Goal: Information Seeking & Learning: Learn about a topic

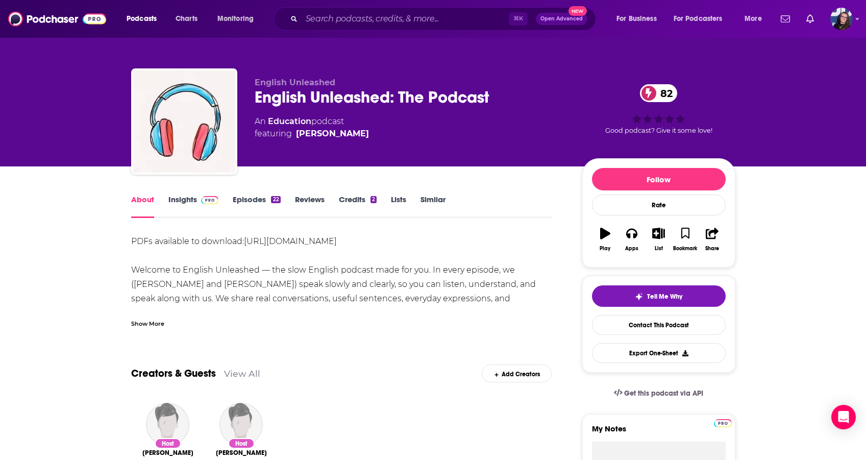
click at [193, 197] on link "Insights" at bounding box center [193, 205] width 50 height 23
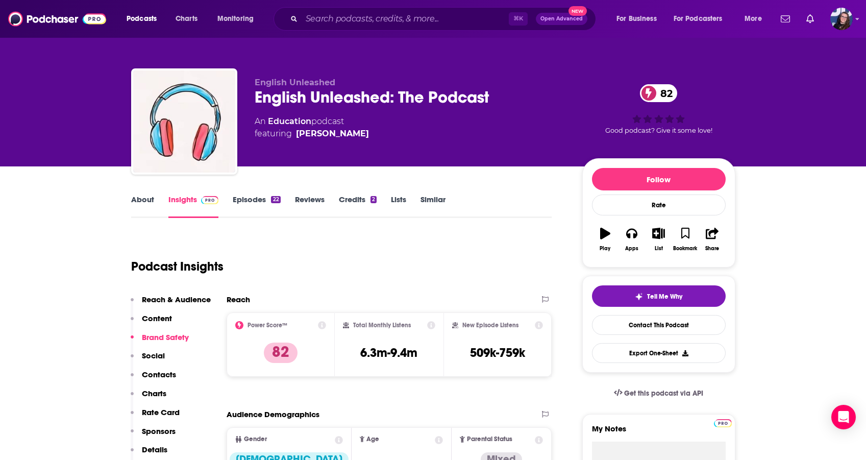
click at [604, 231] on icon "button" at bounding box center [605, 233] width 10 height 11
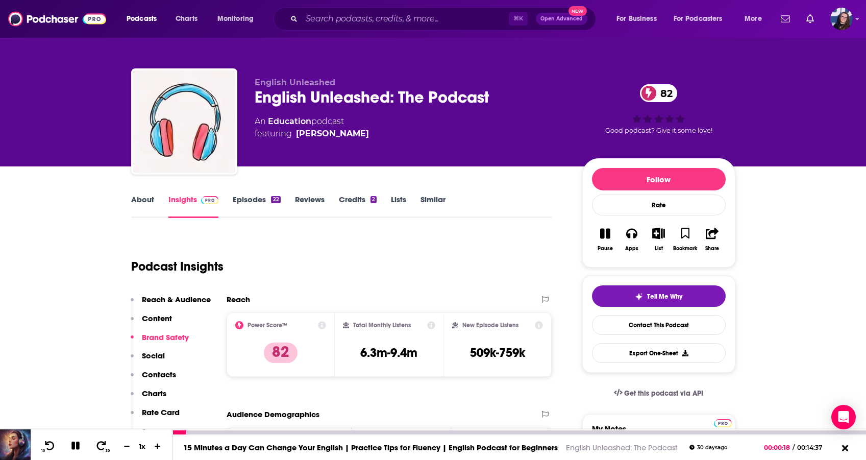
click at [99, 445] on icon at bounding box center [101, 445] width 12 height 9
click at [103, 443] on icon at bounding box center [101, 445] width 12 height 9
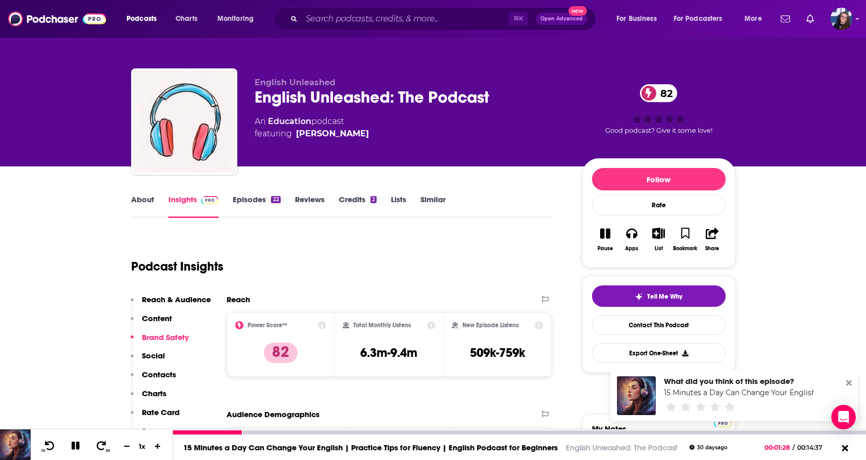
click at [49, 443] on icon at bounding box center [50, 445] width 12 height 9
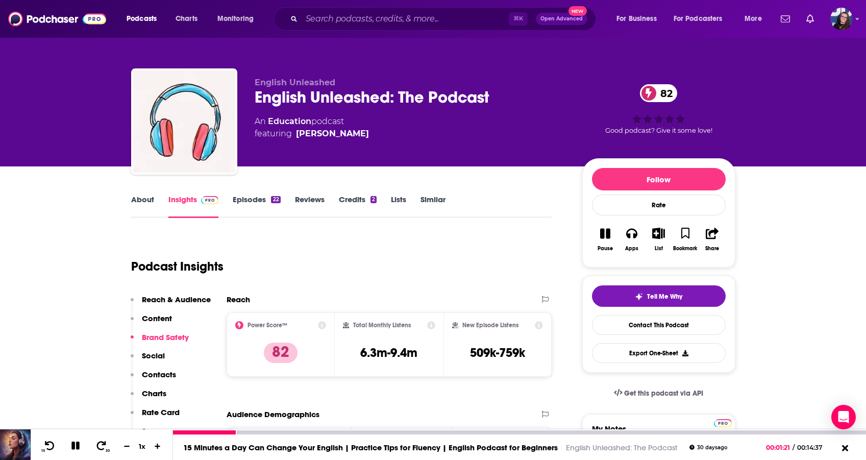
click at [46, 446] on icon at bounding box center [50, 445] width 12 height 9
click at [47, 444] on icon at bounding box center [49, 445] width 9 height 9
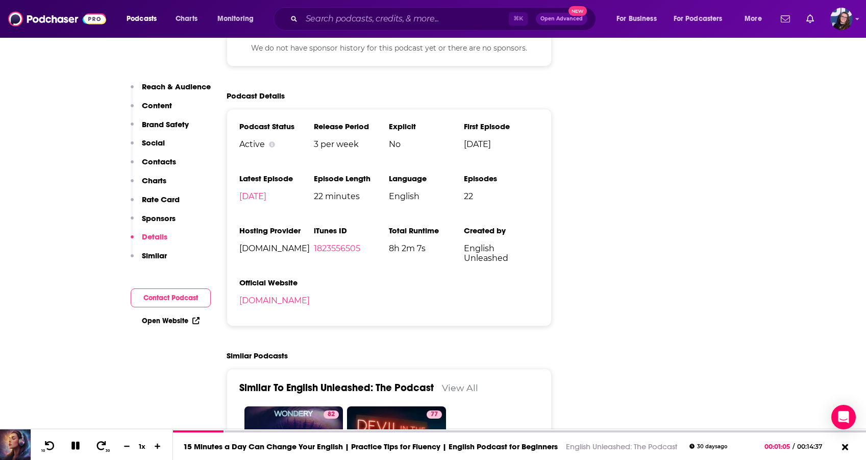
scroll to position [1645, 0]
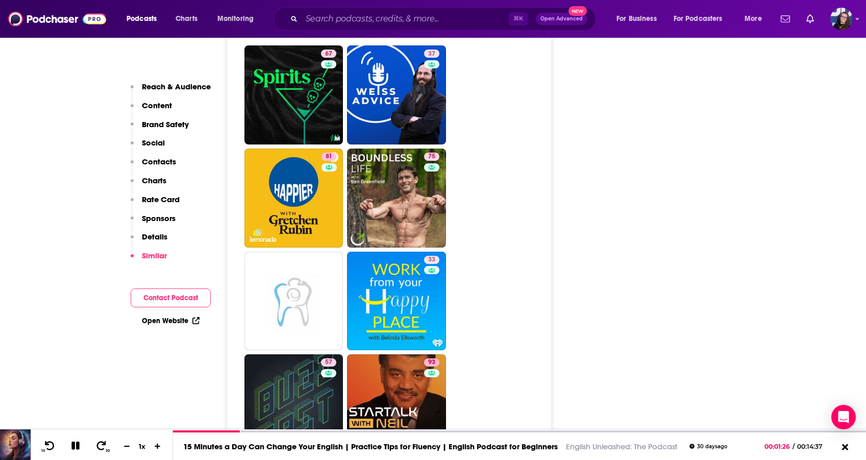
scroll to position [3584, 0]
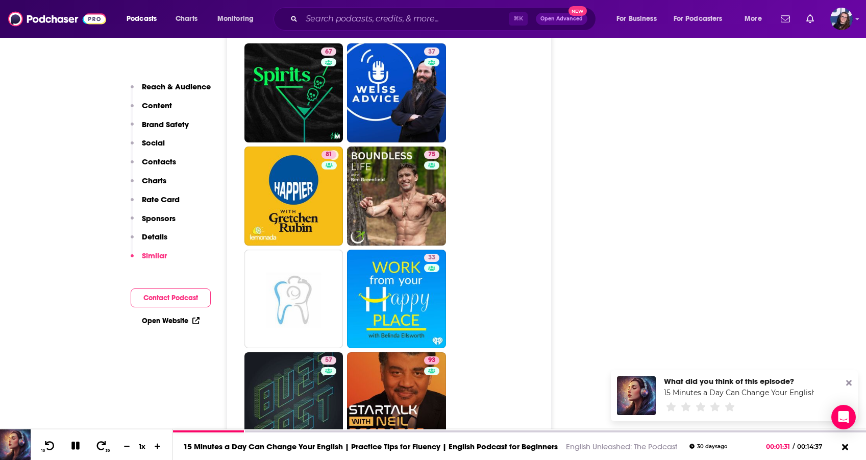
click at [846, 382] on icon at bounding box center [849, 382] width 6 height 8
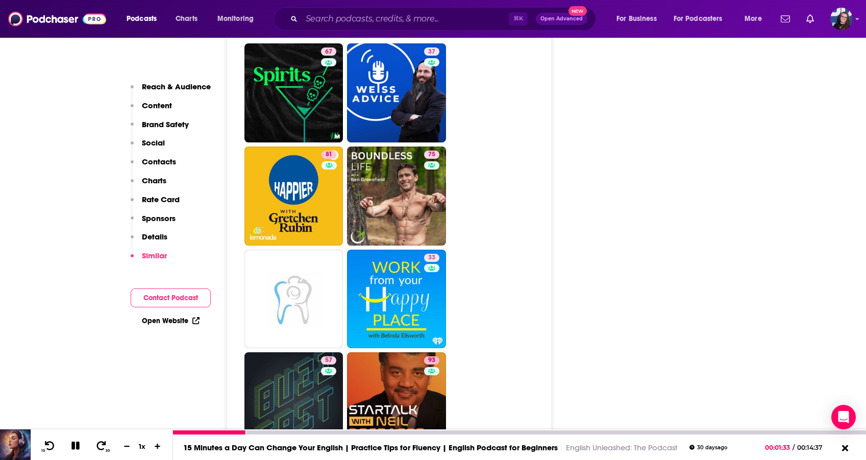
click at [100, 441] on icon at bounding box center [101, 445] width 9 height 9
click at [104, 445] on icon at bounding box center [101, 445] width 9 height 9
click at [102, 446] on icon at bounding box center [101, 445] width 12 height 9
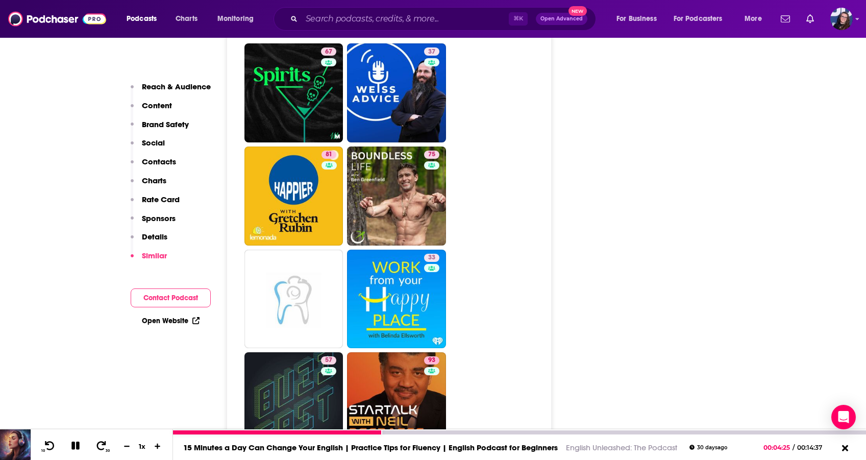
click at [102, 446] on icon at bounding box center [101, 445] width 12 height 9
drag, startPoint x: 77, startPoint y: 444, endPoint x: 90, endPoint y: 428, distance: 20.6
click at [77, 444] on icon at bounding box center [75, 445] width 8 height 8
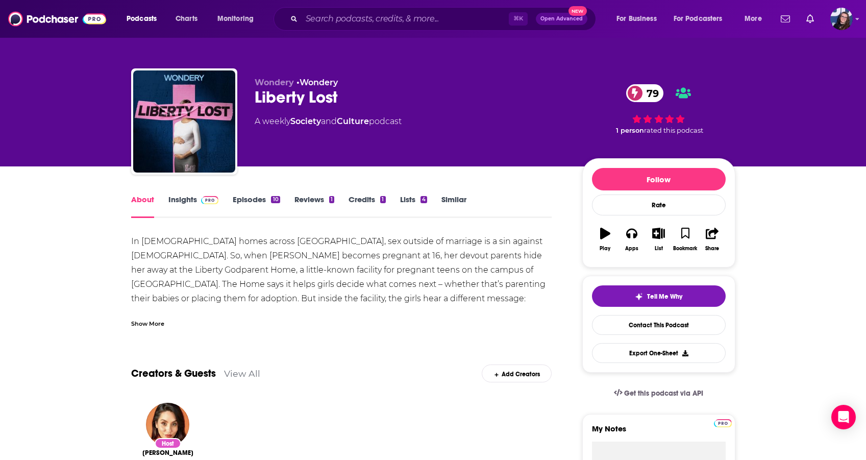
click at [183, 196] on link "Insights" at bounding box center [193, 205] width 50 height 23
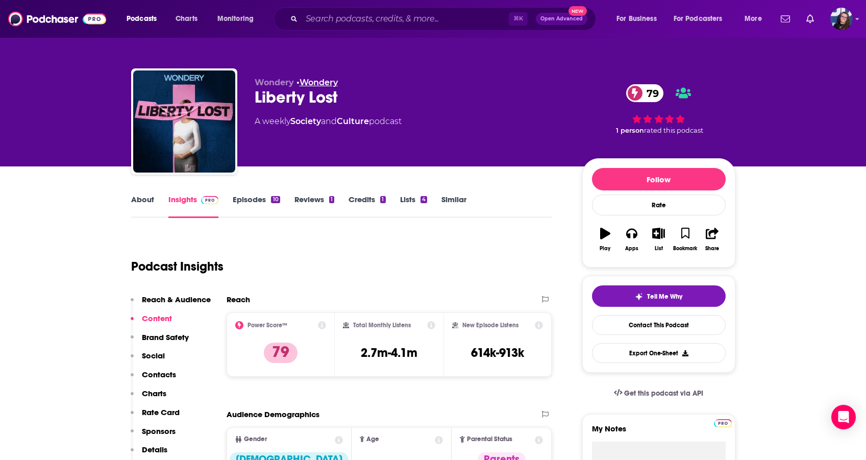
click at [315, 79] on link "Wondery" at bounding box center [318, 83] width 38 height 10
